Goal: Information Seeking & Learning: Find specific fact

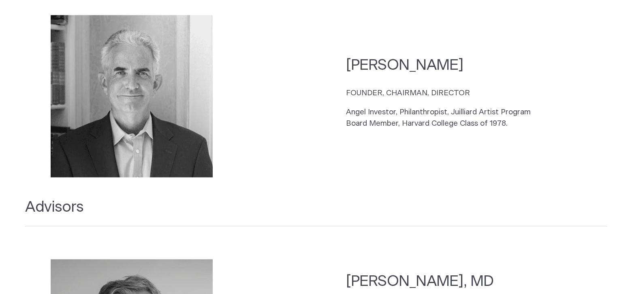
scroll to position [1134, 0]
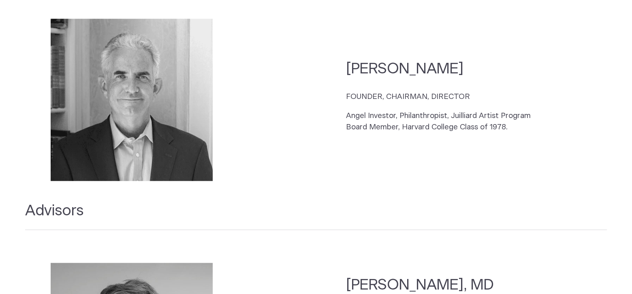
drag, startPoint x: 343, startPoint y: 87, endPoint x: 490, endPoint y: 91, distance: 147.5
click at [490, 91] on section "[PERSON_NAME] FOUNDER, CHAIRMAN, DIRECTOR [PERSON_NAME], Philanthropist, Juilli…" at bounding box center [315, 99] width 581 height 177
copy p "FOUNDER, CHAIRMAN, DIRECTOR"
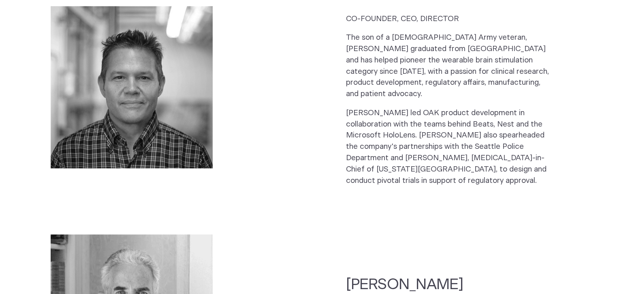
scroll to position [891, 0]
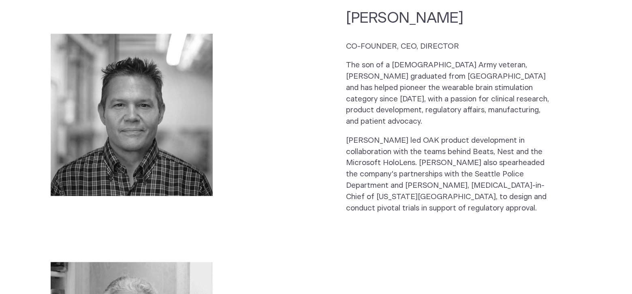
drag, startPoint x: 346, startPoint y: 47, endPoint x: 458, endPoint y: 49, distance: 112.6
click at [458, 49] on p "CO-FOUNDER, CEO, DIRECTOR" at bounding box center [448, 46] width 205 height 11
copy p "CO-FOUNDER, CEO, DIRECTOR"
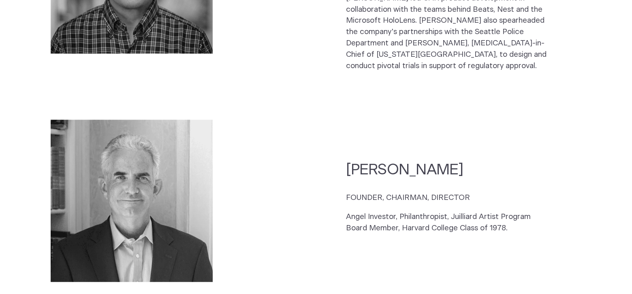
scroll to position [1053, 0]
